Goal: Navigation & Orientation: Find specific page/section

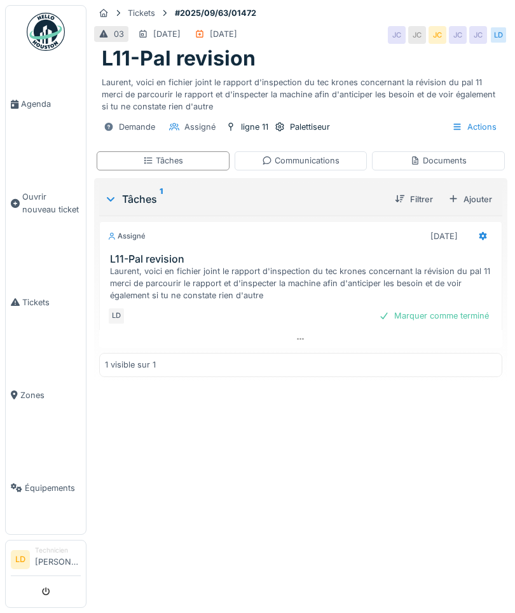
click at [41, 106] on span "Agenda" at bounding box center [51, 104] width 60 height 12
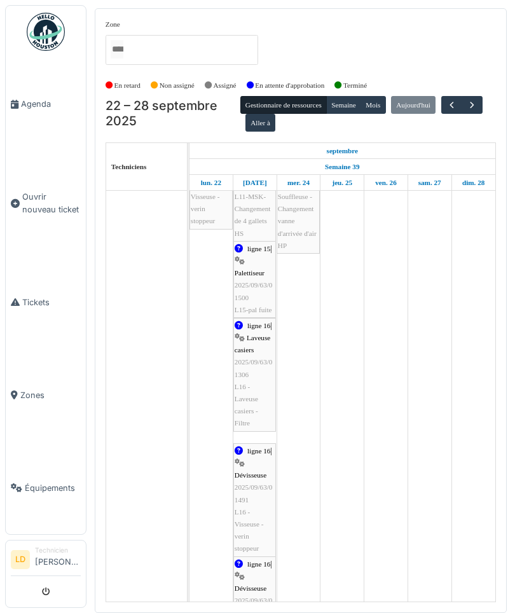
scroll to position [1123, 0]
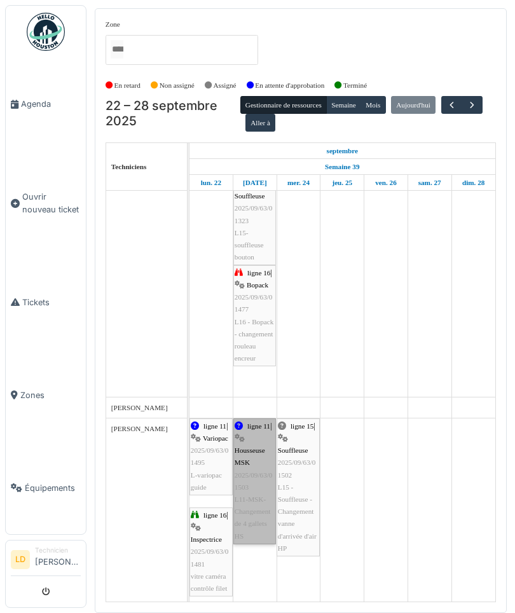
click at [258, 473] on link "ligne 11 | Housseuse MSK 2025/09/63/01503 L11-MSK- Changement de 4 gallets HS" at bounding box center [254, 481] width 43 height 126
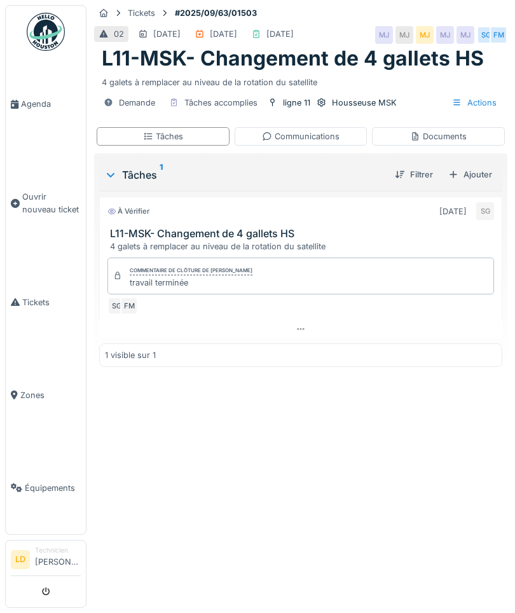
click at [36, 107] on span "Agenda" at bounding box center [51, 104] width 60 height 12
